Goal: Task Accomplishment & Management: Complete application form

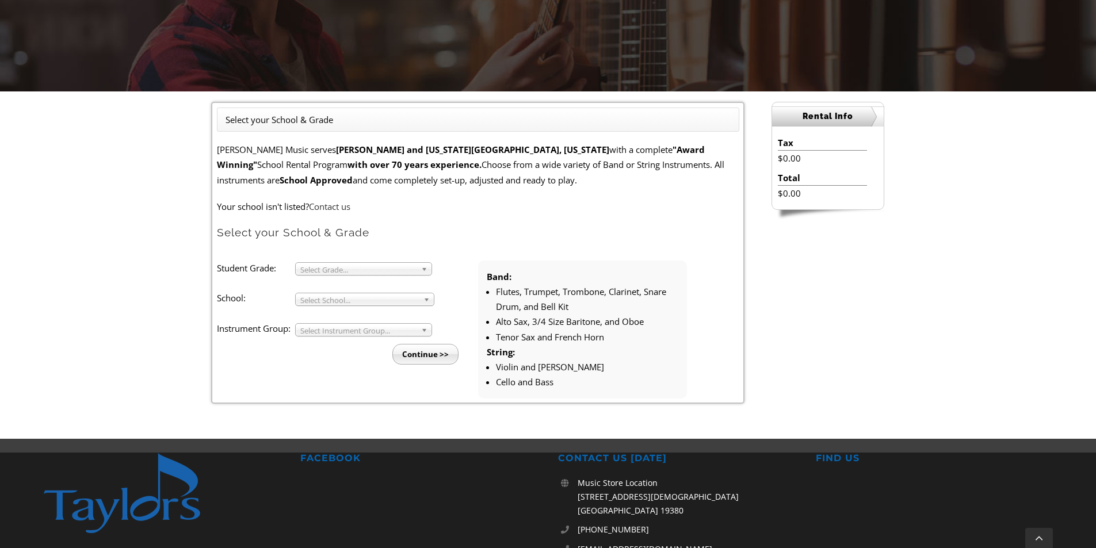
scroll to position [212, 0]
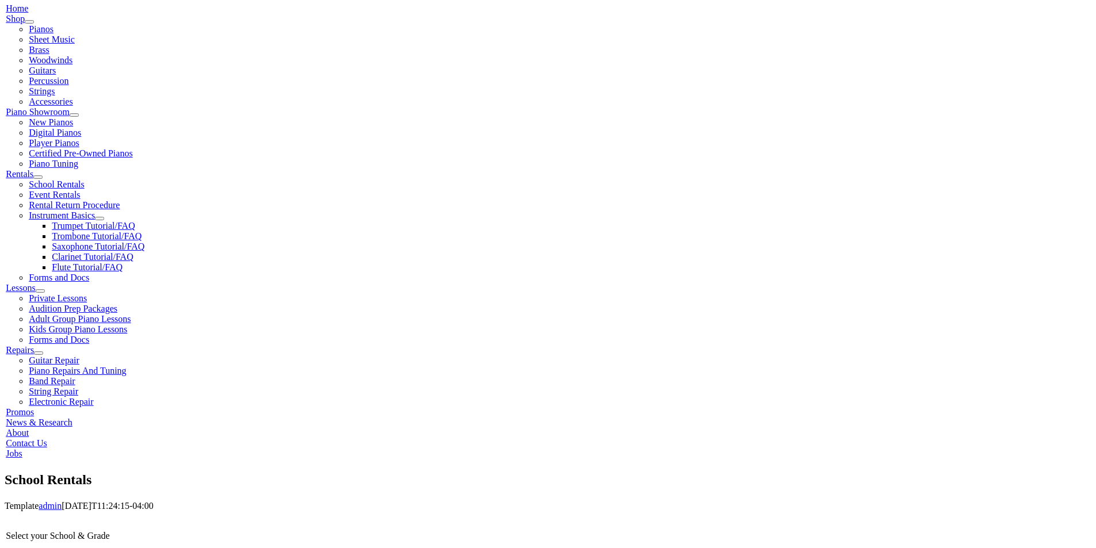
scroll to position [269, 0]
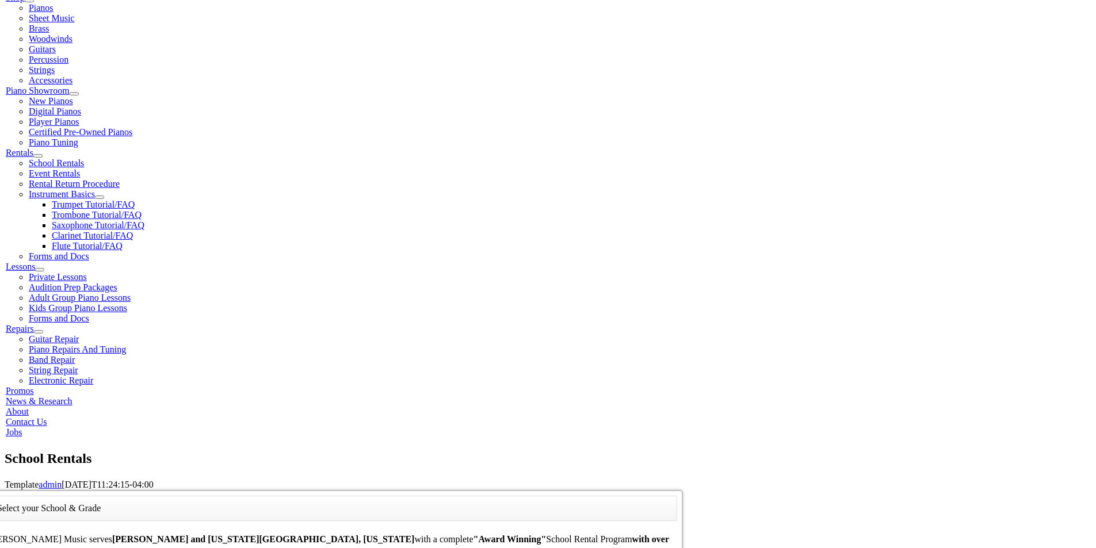
type input "coll"
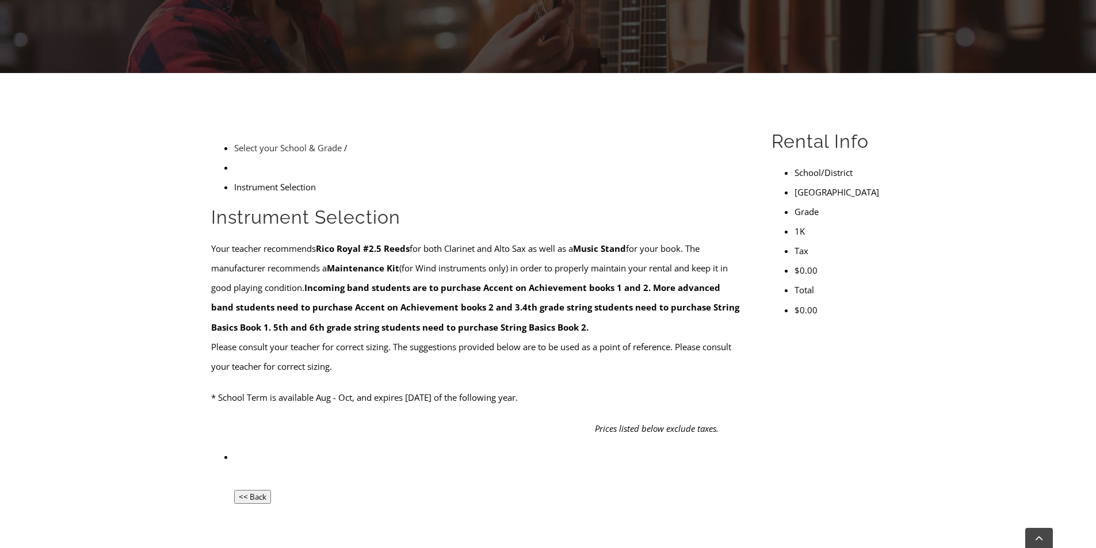
scroll to position [230, 0]
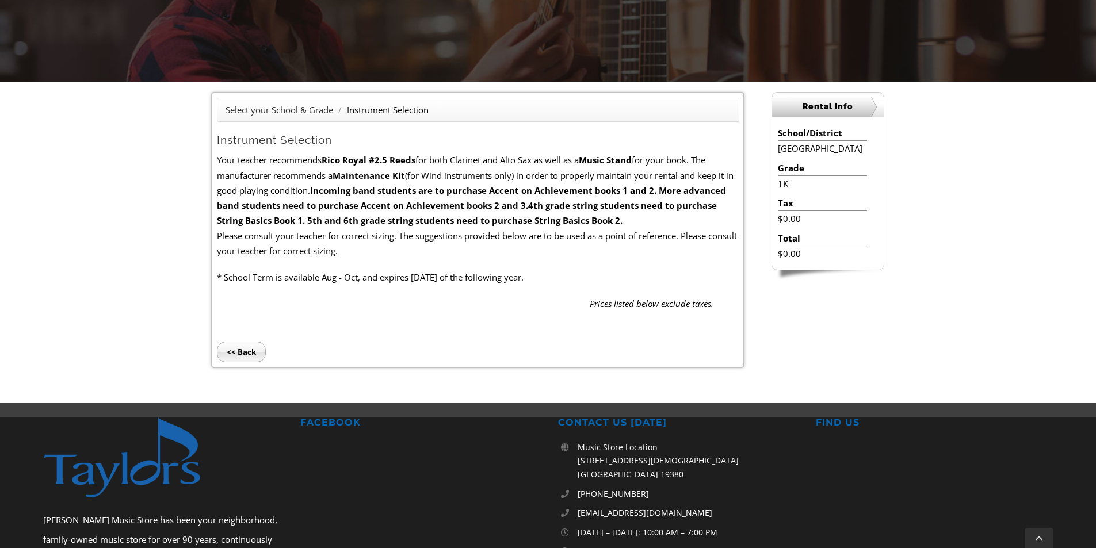
click at [253, 357] on input "<< Back" at bounding box center [241, 352] width 49 height 21
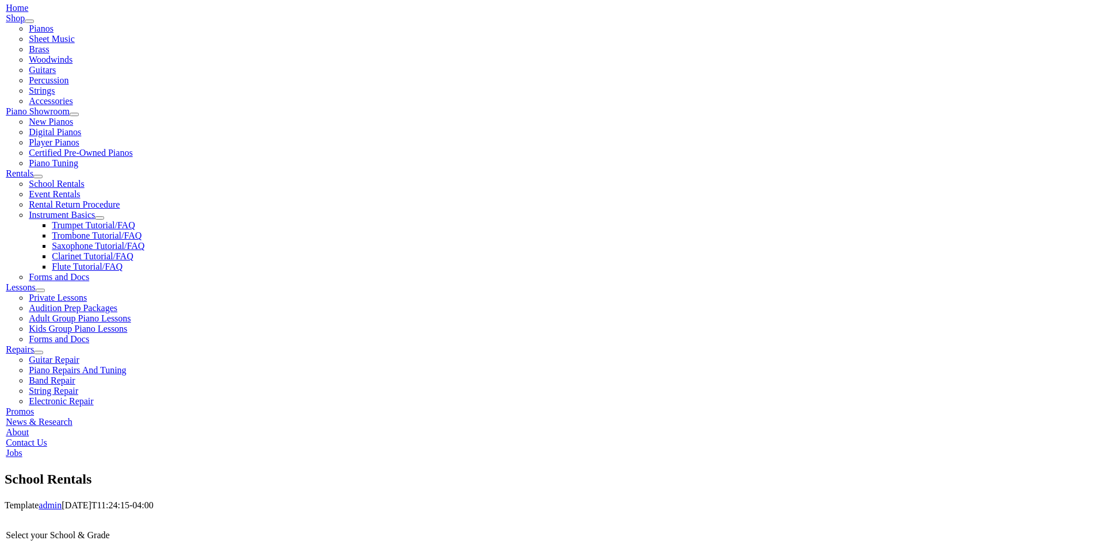
scroll to position [249, 0]
